Goal: Information Seeking & Learning: Learn about a topic

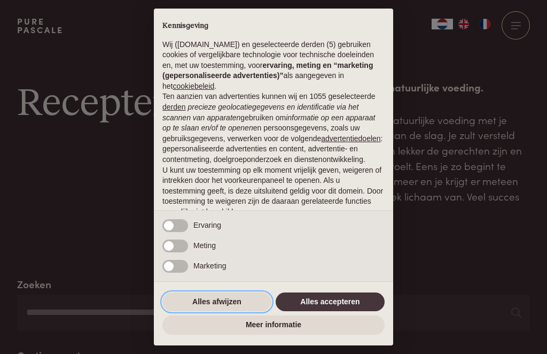
click at [235, 298] on button "Alles afwijzen" at bounding box center [216, 301] width 109 height 19
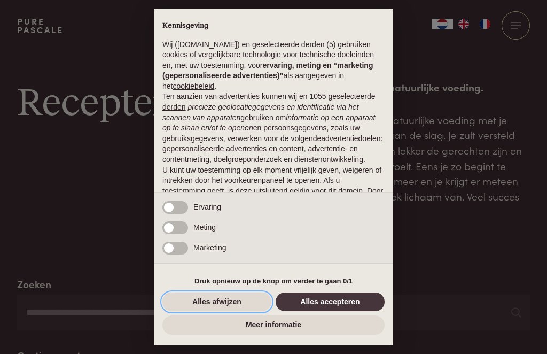
scroll to position [68, 0]
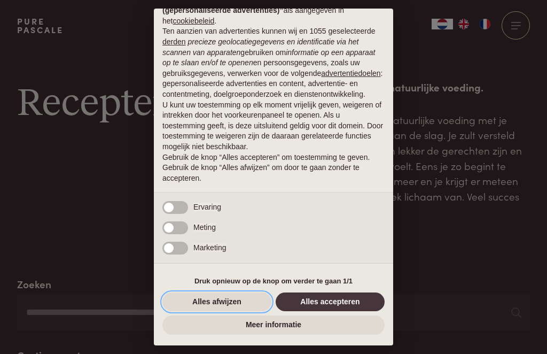
click at [231, 304] on button "Alles afwijzen" at bounding box center [216, 301] width 109 height 19
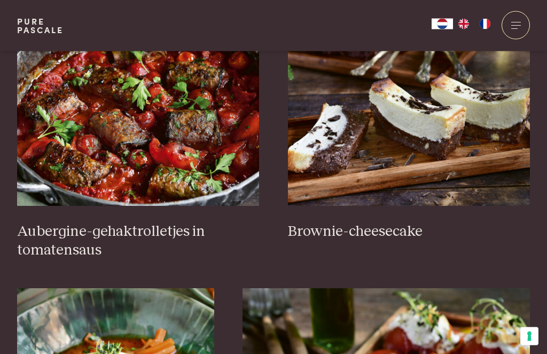
scroll to position [477, 0]
click at [105, 124] on img at bounding box center [138, 99] width 243 height 214
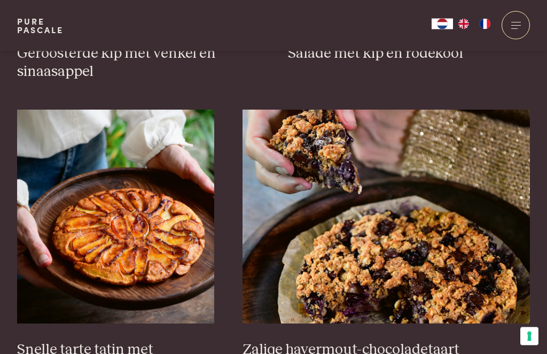
scroll to position [1544, 0]
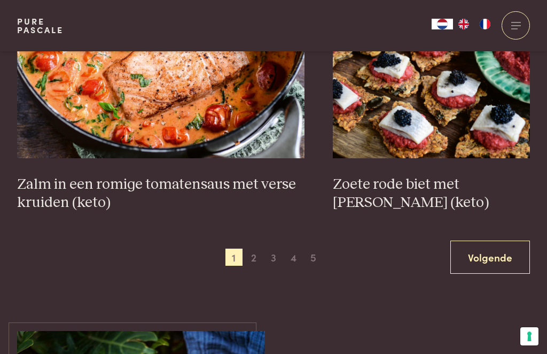
click at [498, 247] on link "Volgende" at bounding box center [491, 258] width 80 height 34
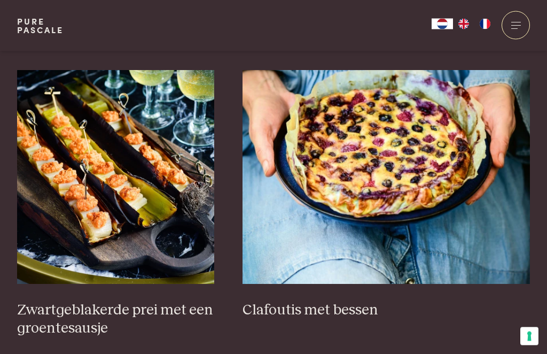
scroll to position [676, 0]
click at [453, 205] on img at bounding box center [387, 177] width 288 height 214
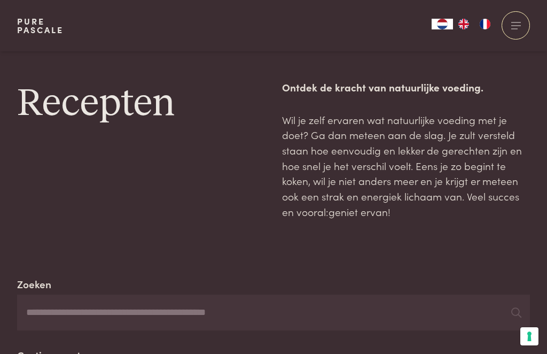
scroll to position [711, 0]
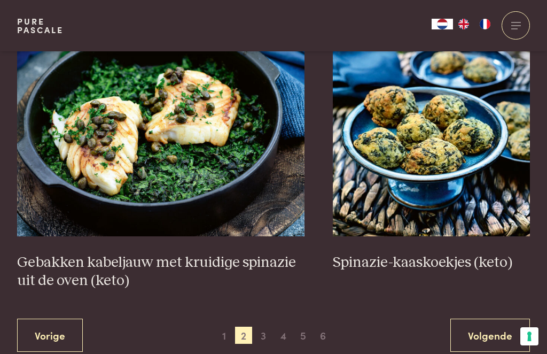
click at [494, 320] on link "Volgende" at bounding box center [491, 336] width 80 height 34
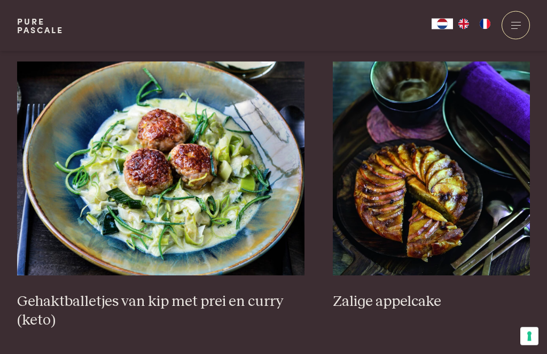
scroll to position [1943, 0]
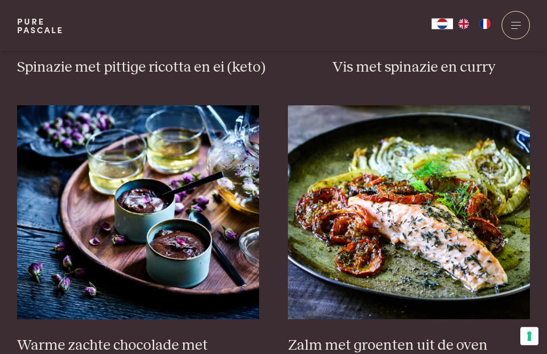
scroll to position [1252, 0]
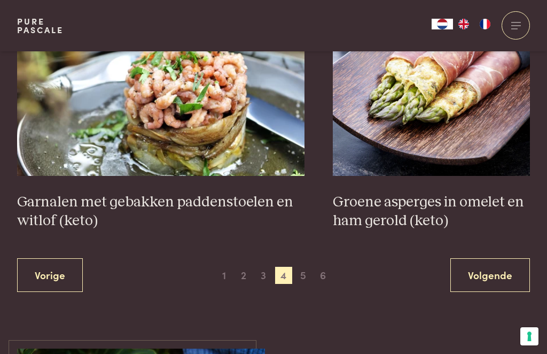
click at [497, 258] on link "Volgende" at bounding box center [491, 275] width 80 height 34
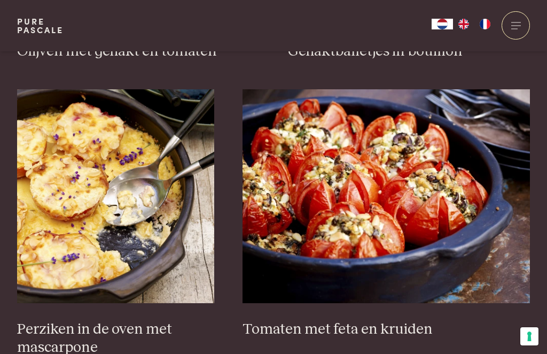
scroll to position [1561, 0]
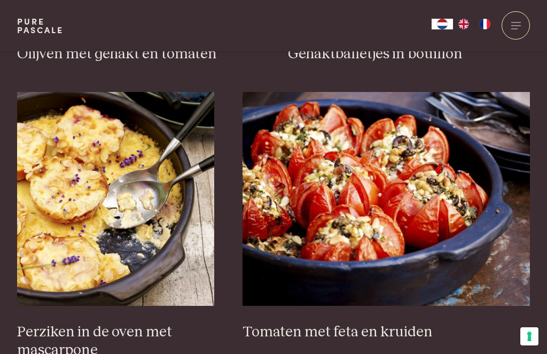
click at [58, 257] on img at bounding box center [115, 199] width 197 height 214
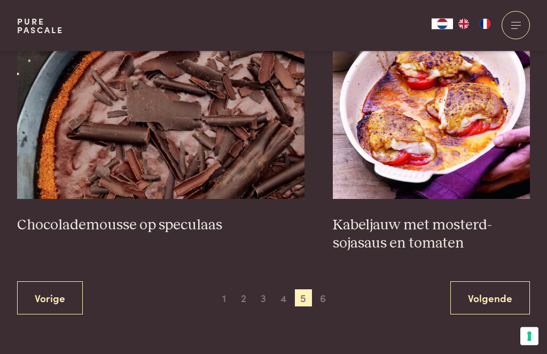
scroll to position [1964, 0]
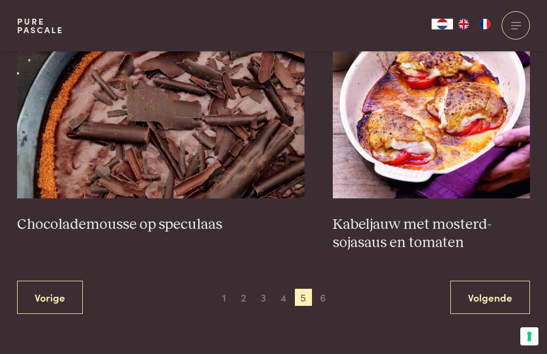
click at [496, 289] on link "Volgende" at bounding box center [491, 298] width 80 height 34
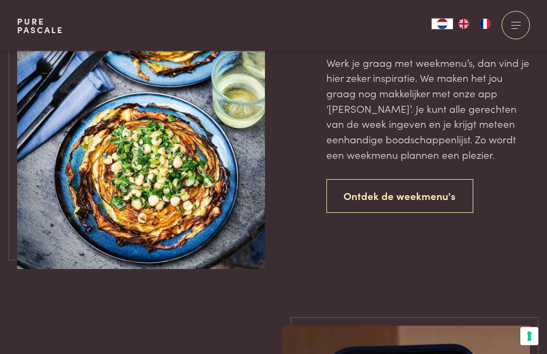
scroll to position [959, 0]
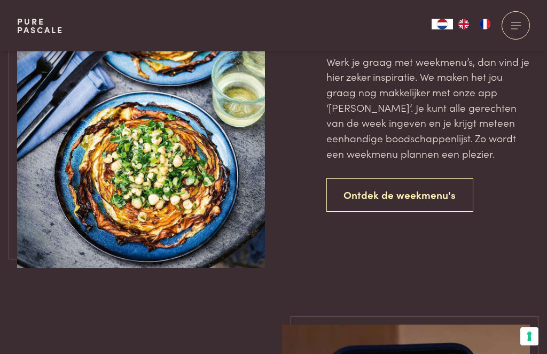
click at [429, 189] on link "Ontdek de weekmenu's" at bounding box center [401, 195] width 148 height 34
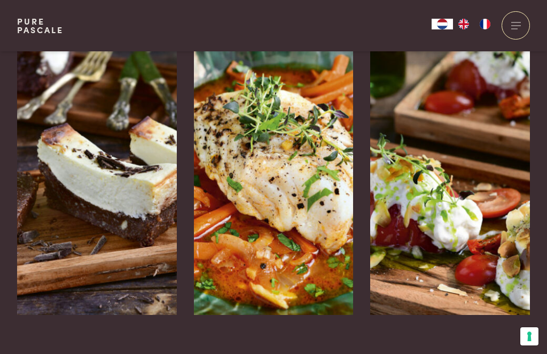
scroll to position [2627, 0]
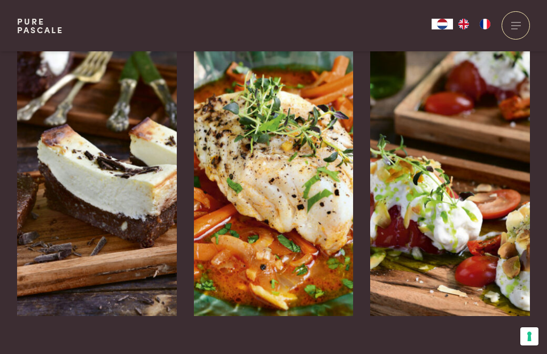
click at [521, 346] on div at bounding box center [516, 360] width 28 height 28
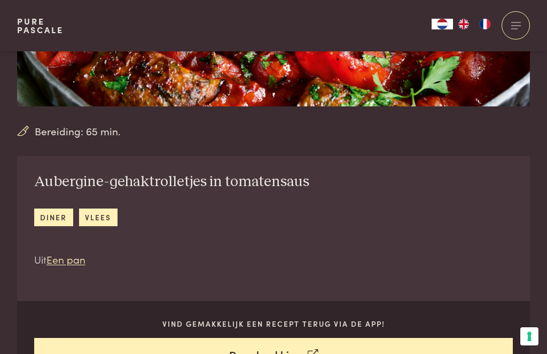
scroll to position [252, 0]
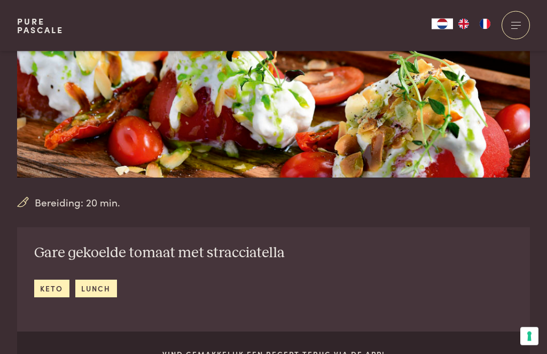
scroll to position [164, 0]
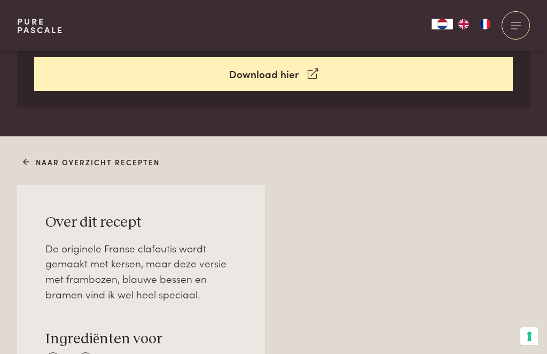
scroll to position [526, 0]
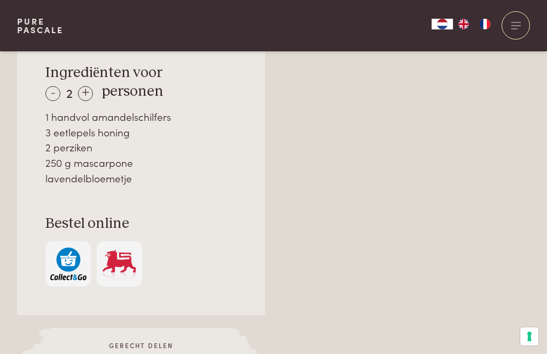
scroll to position [766, 0]
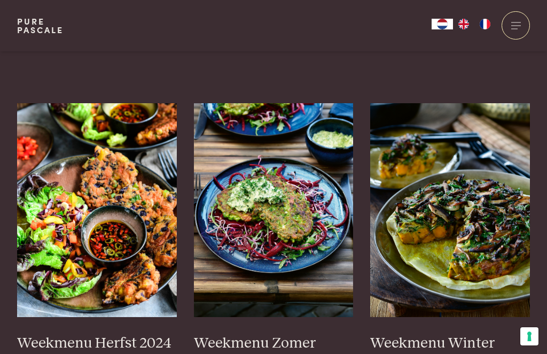
scroll to position [237, 0]
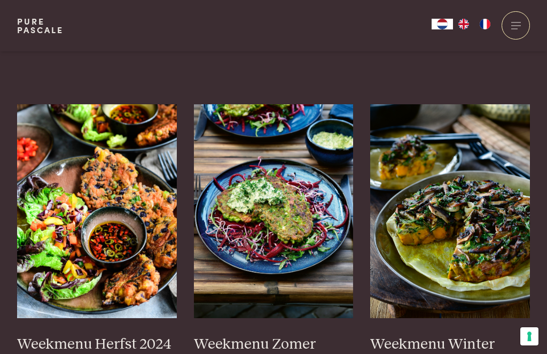
click at [76, 239] on img at bounding box center [97, 211] width 160 height 214
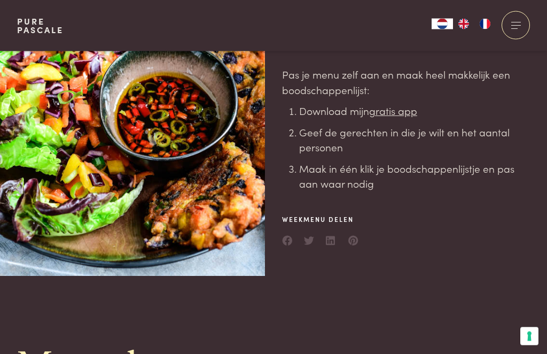
scroll to position [237, 0]
